Goal: Transaction & Acquisition: Register for event/course

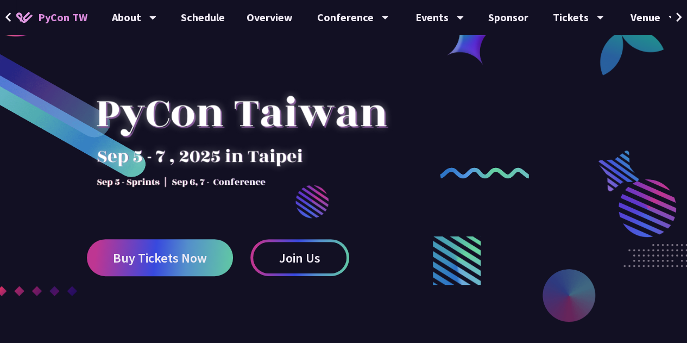
scroll to position [54, 0]
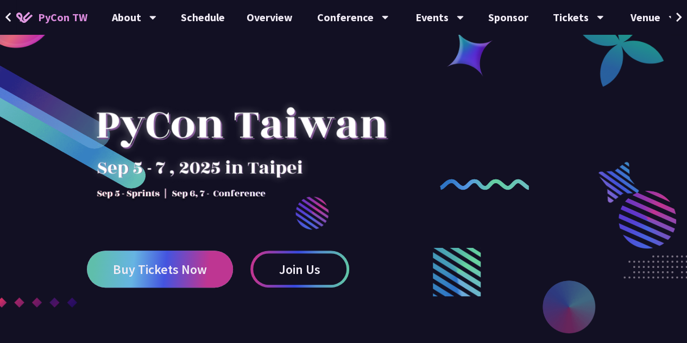
click at [185, 279] on link "Buy Tickets Now" at bounding box center [160, 268] width 146 height 37
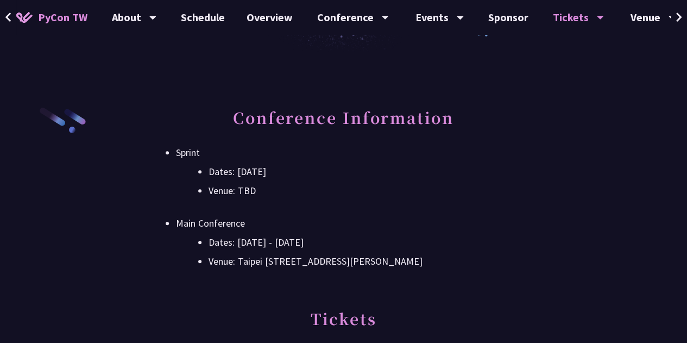
scroll to position [271, 0]
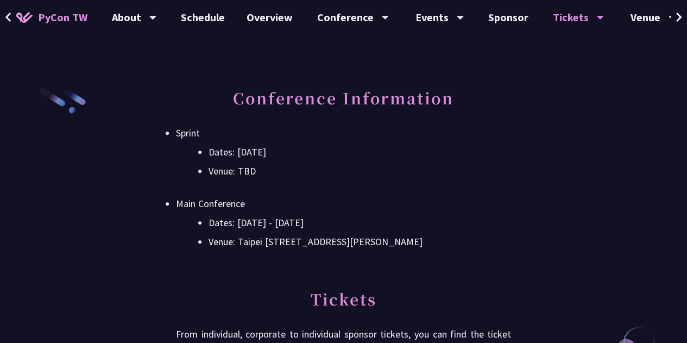
click at [186, 133] on li "Sprint Dates: [DATE] Venue: TBD" at bounding box center [343, 152] width 335 height 54
click at [179, 140] on div at bounding box center [179, 140] width 0 height 0
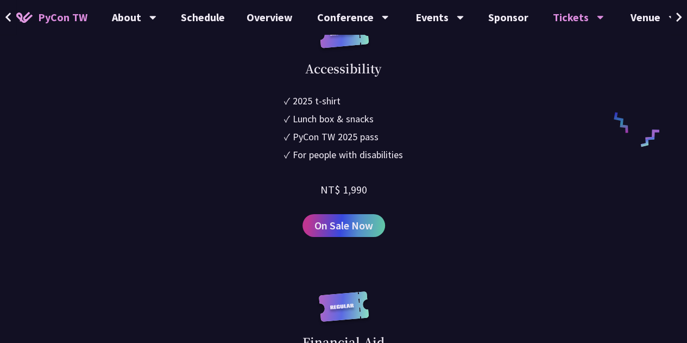
scroll to position [1792, 0]
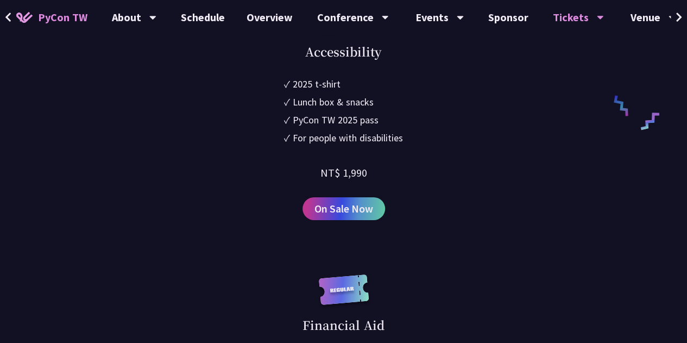
click at [387, 145] on div "For people with disabilities" at bounding box center [348, 137] width 110 height 15
click at [380, 132] on div at bounding box center [380, 132] width 0 height 0
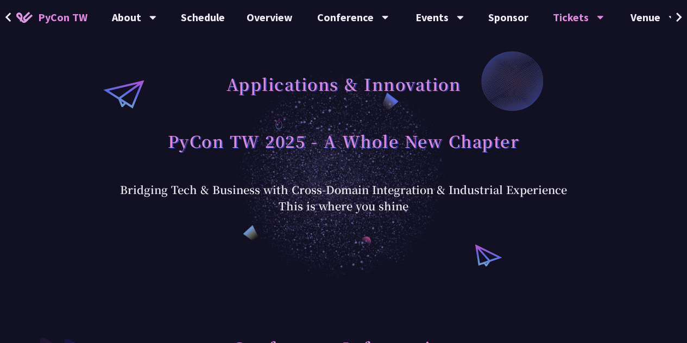
scroll to position [0, 0]
